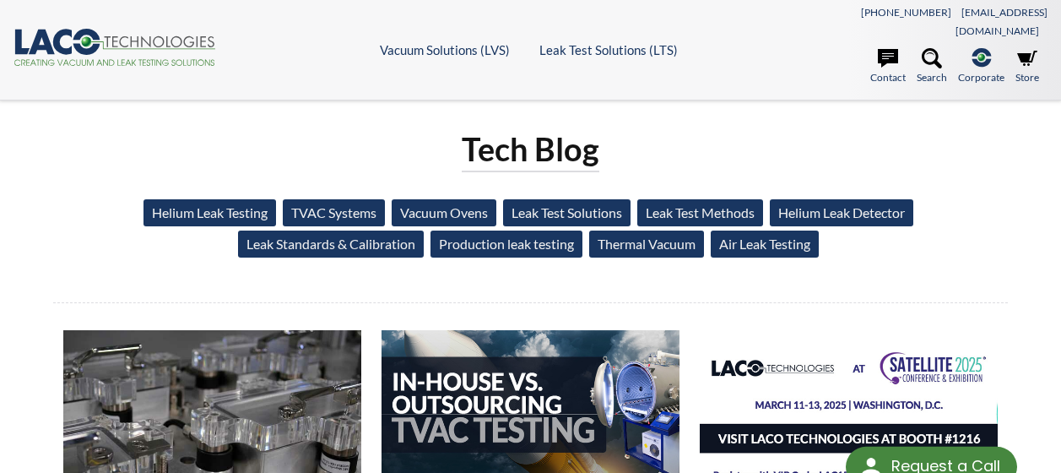
select select "Language Translate Widget"
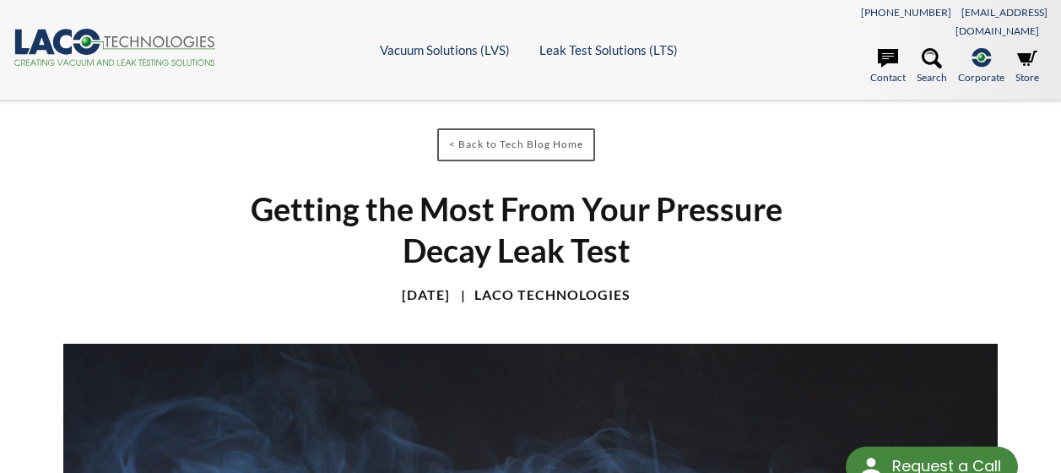
select select "Language Translate Widget"
